Goal: Obtain resource: Download file/media

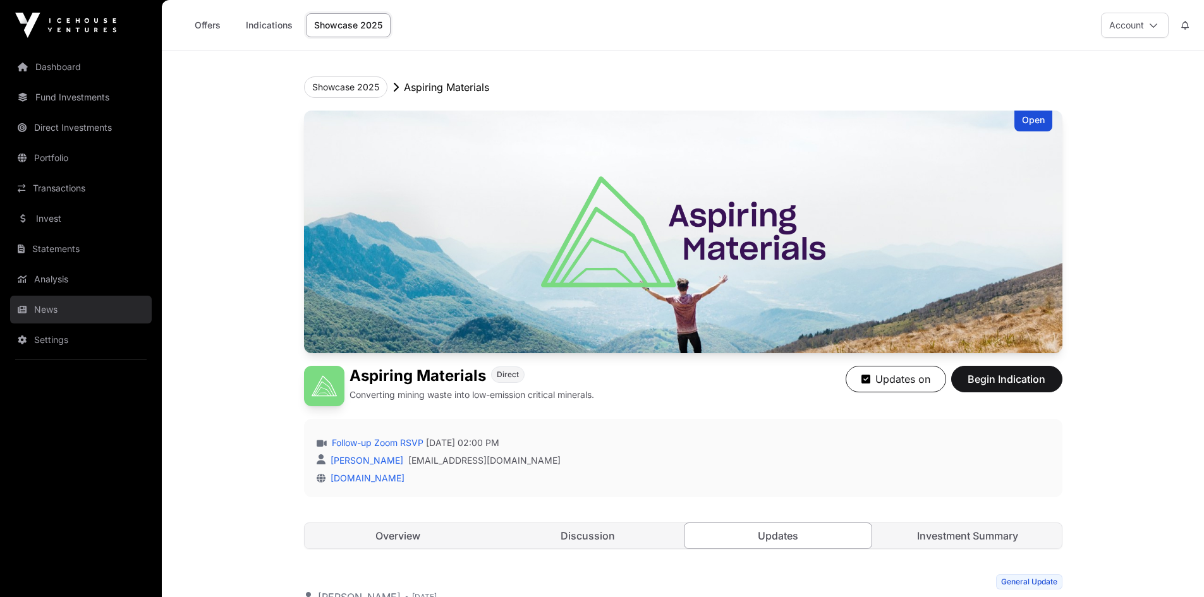
click at [44, 301] on link "News" at bounding box center [81, 310] width 142 height 28
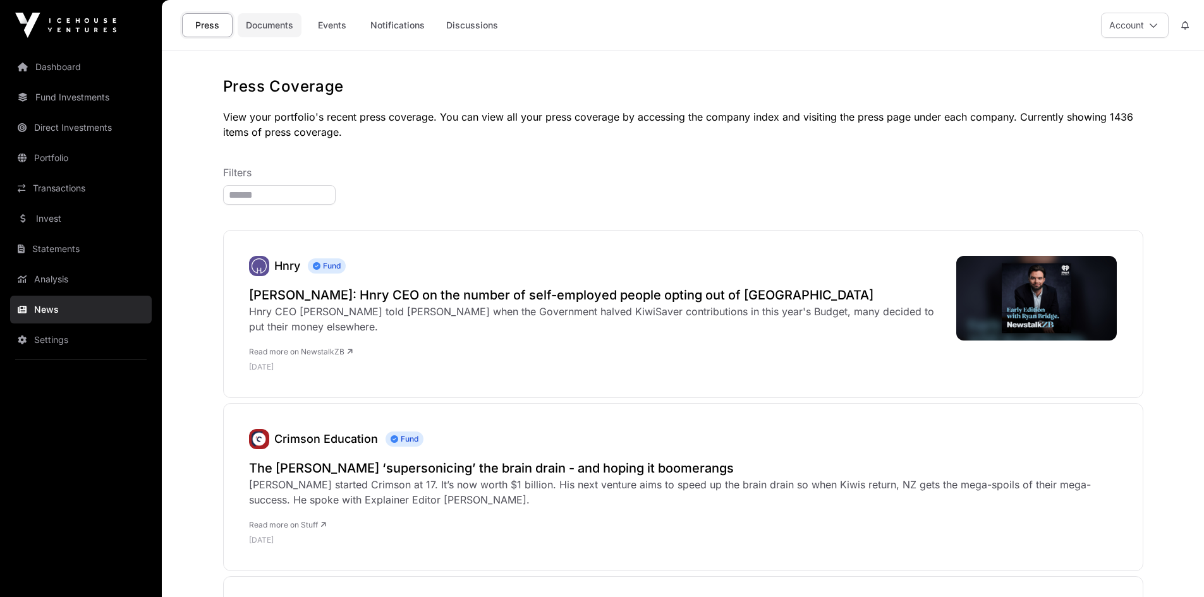
click at [297, 27] on link "Documents" at bounding box center [270, 25] width 64 height 24
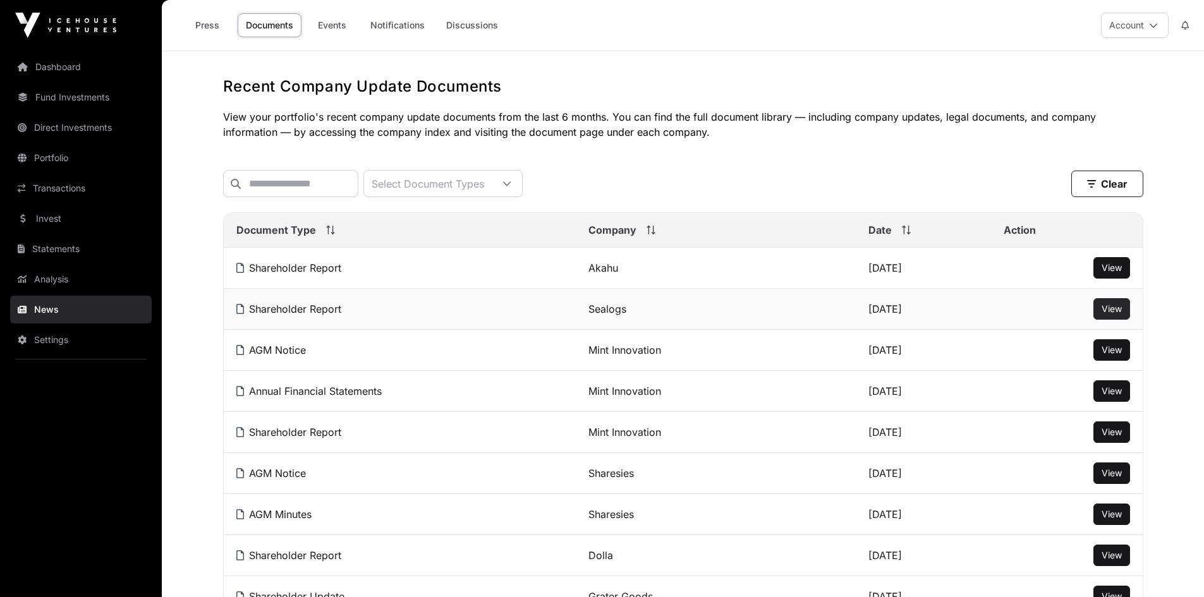
click at [1103, 314] on span "View" at bounding box center [1112, 308] width 20 height 11
click at [333, 28] on link "Events" at bounding box center [332, 25] width 51 height 24
